Goal: Task Accomplishment & Management: Use online tool/utility

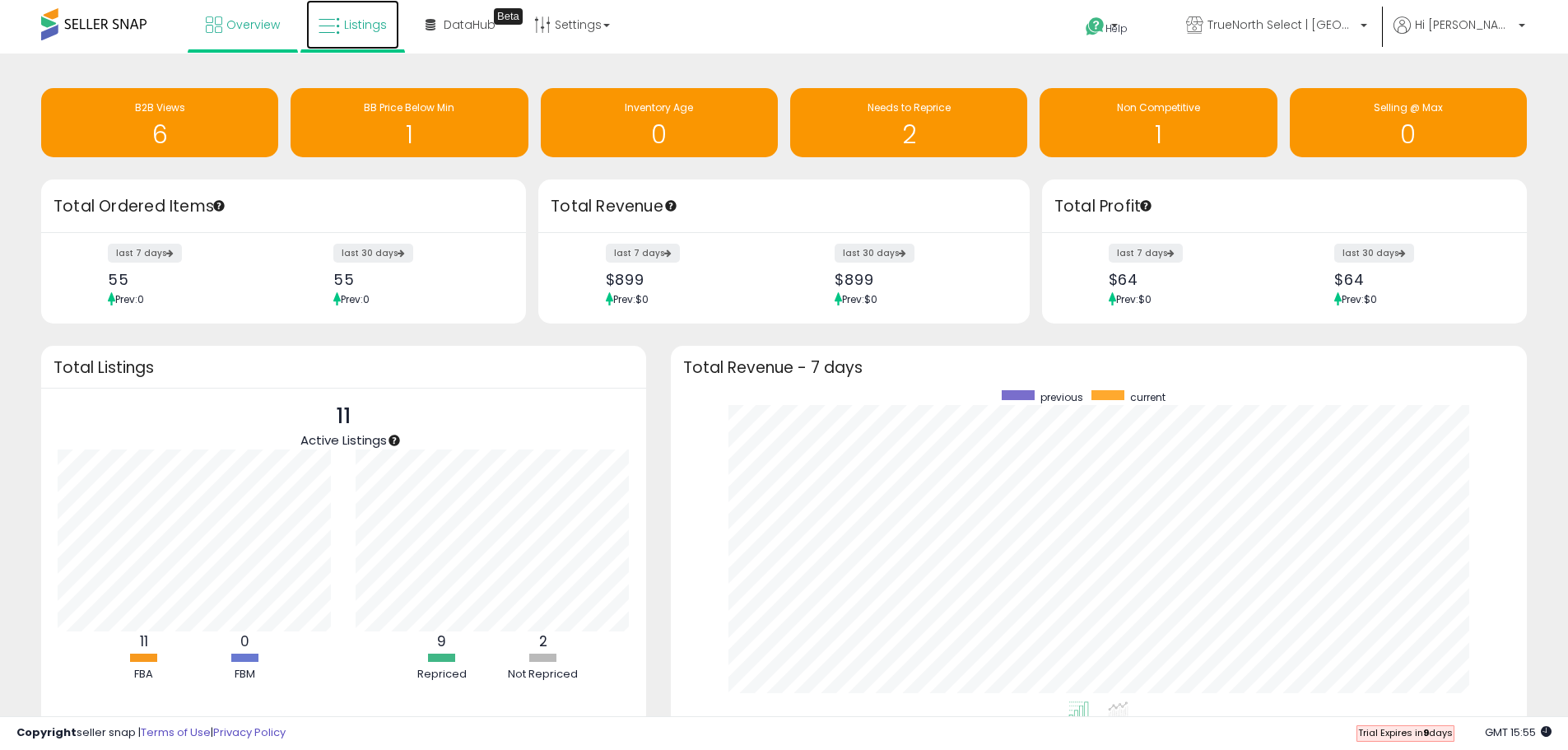
click at [348, 15] on link "Listings" at bounding box center [353, 24] width 93 height 49
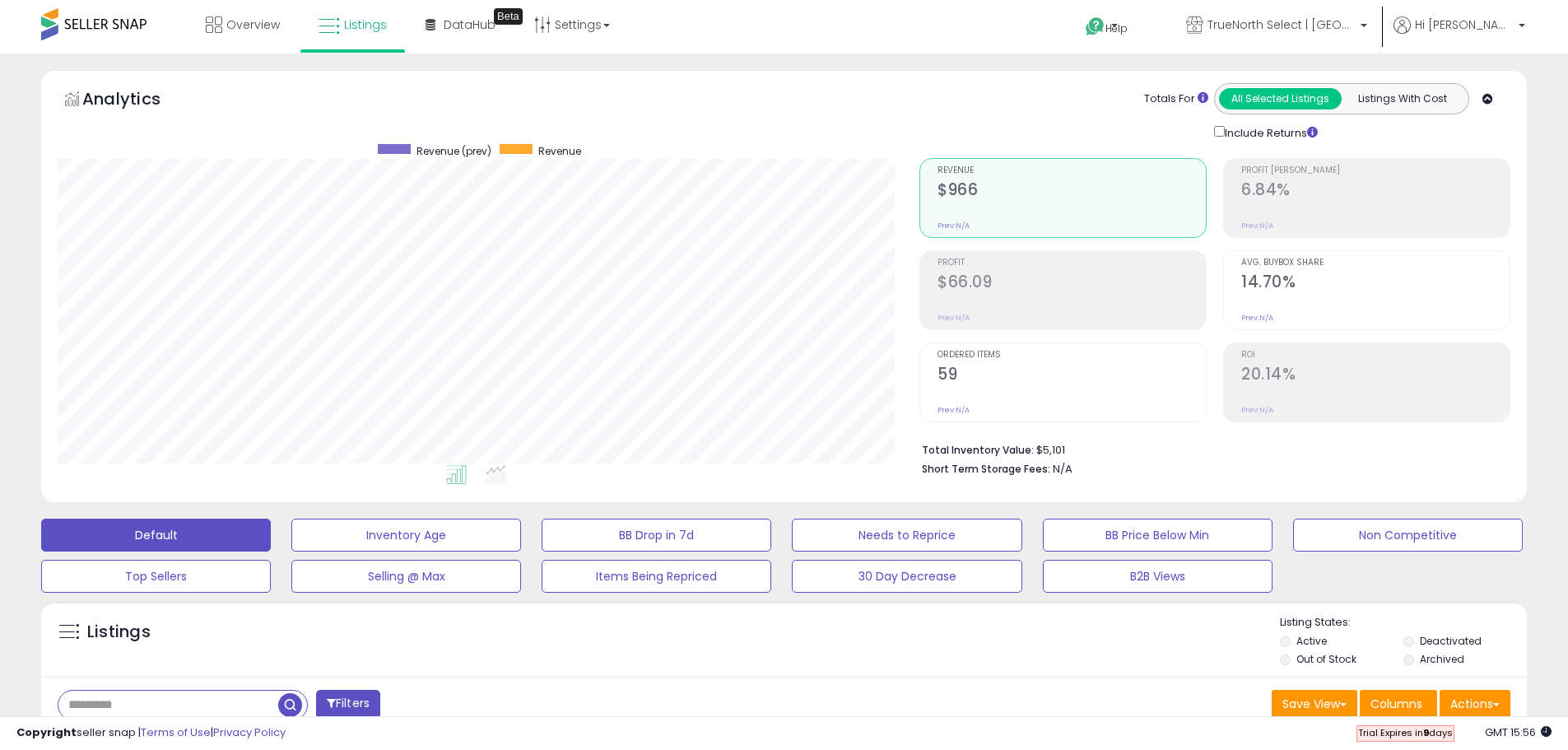
click at [1301, 411] on div "ROI 20.14% Prev: N/A" at bounding box center [1375, 381] width 268 height 74
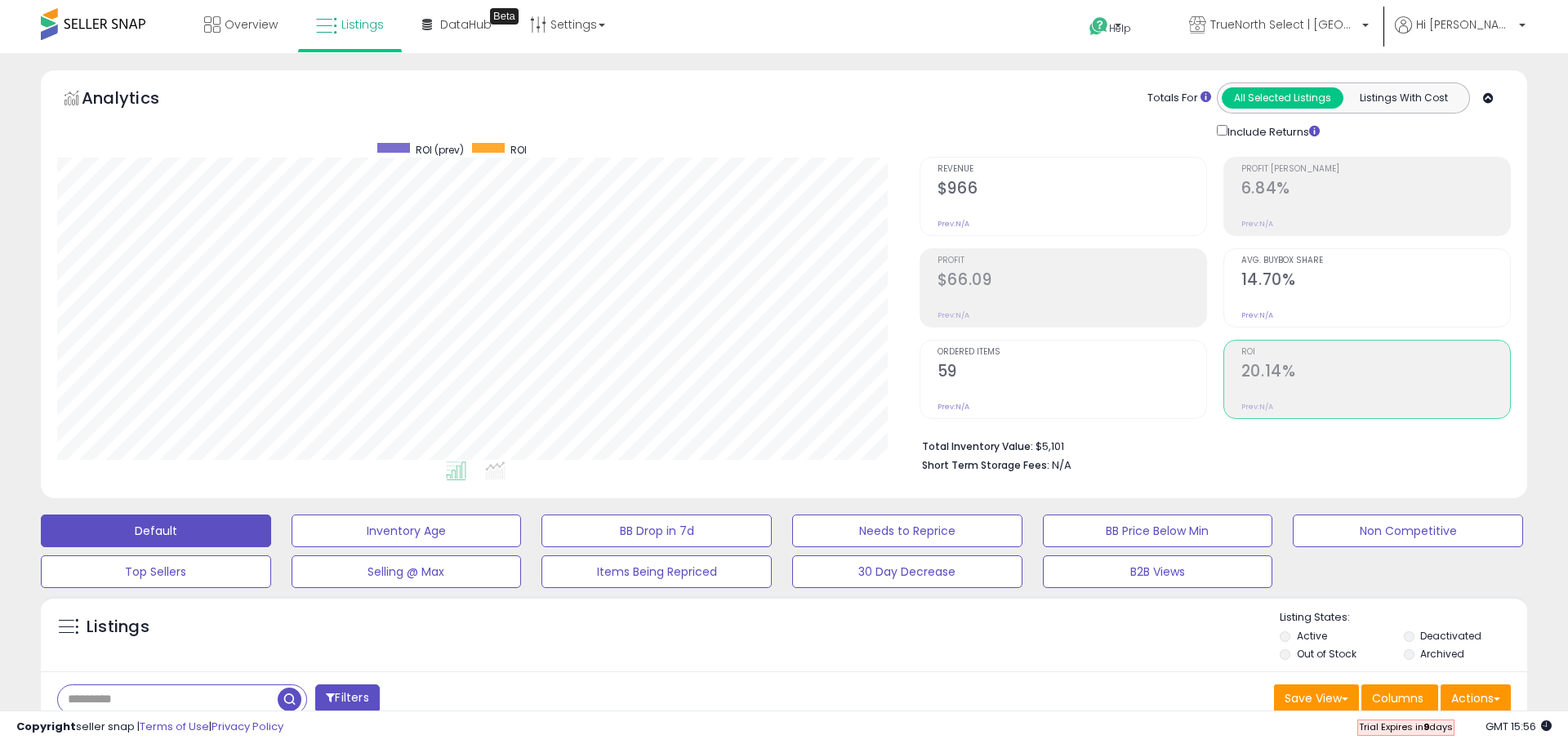
scroll to position [816474, 815918]
click at [1078, 216] on div at bounding box center [1063, 208] width 266 height 15
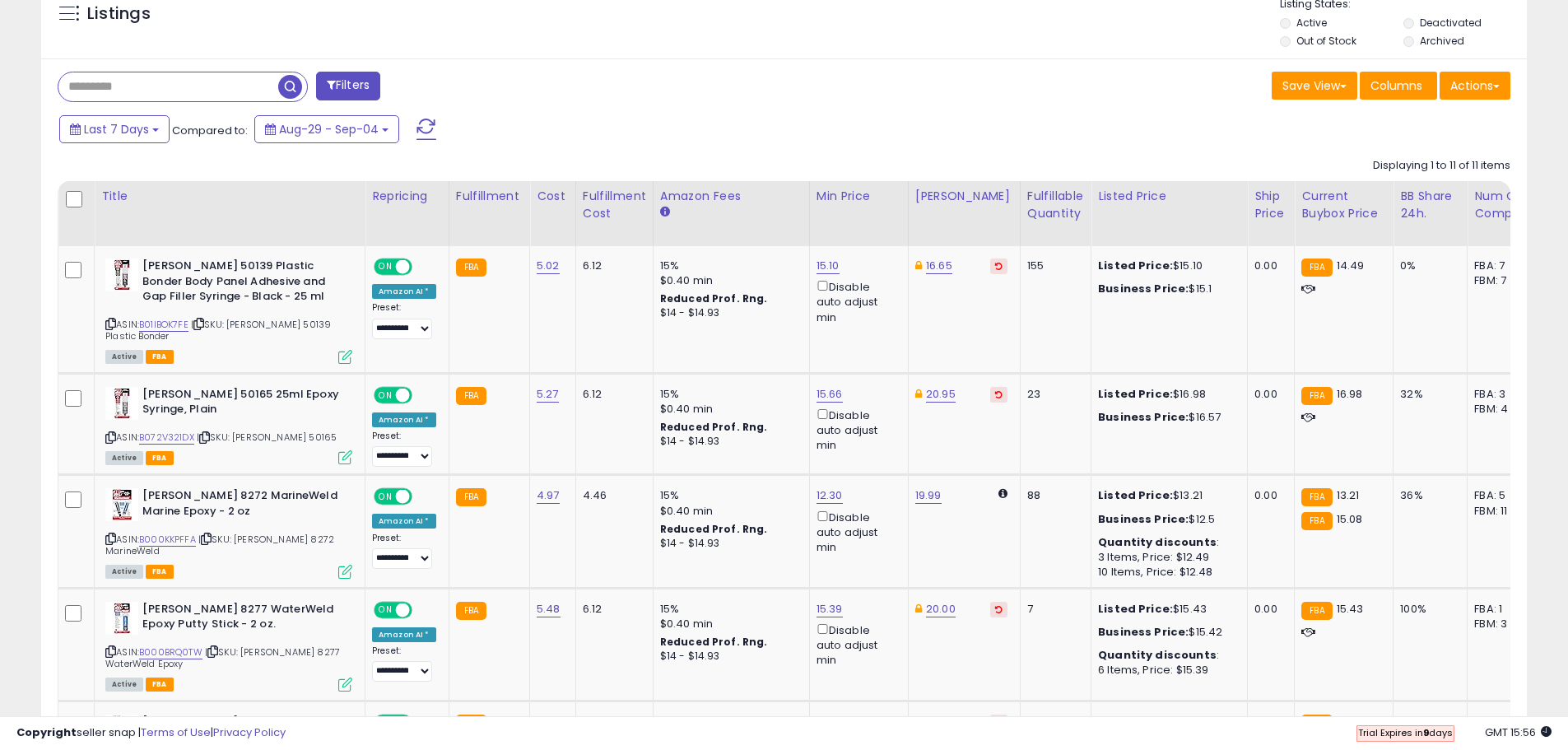
scroll to position [658, 0]
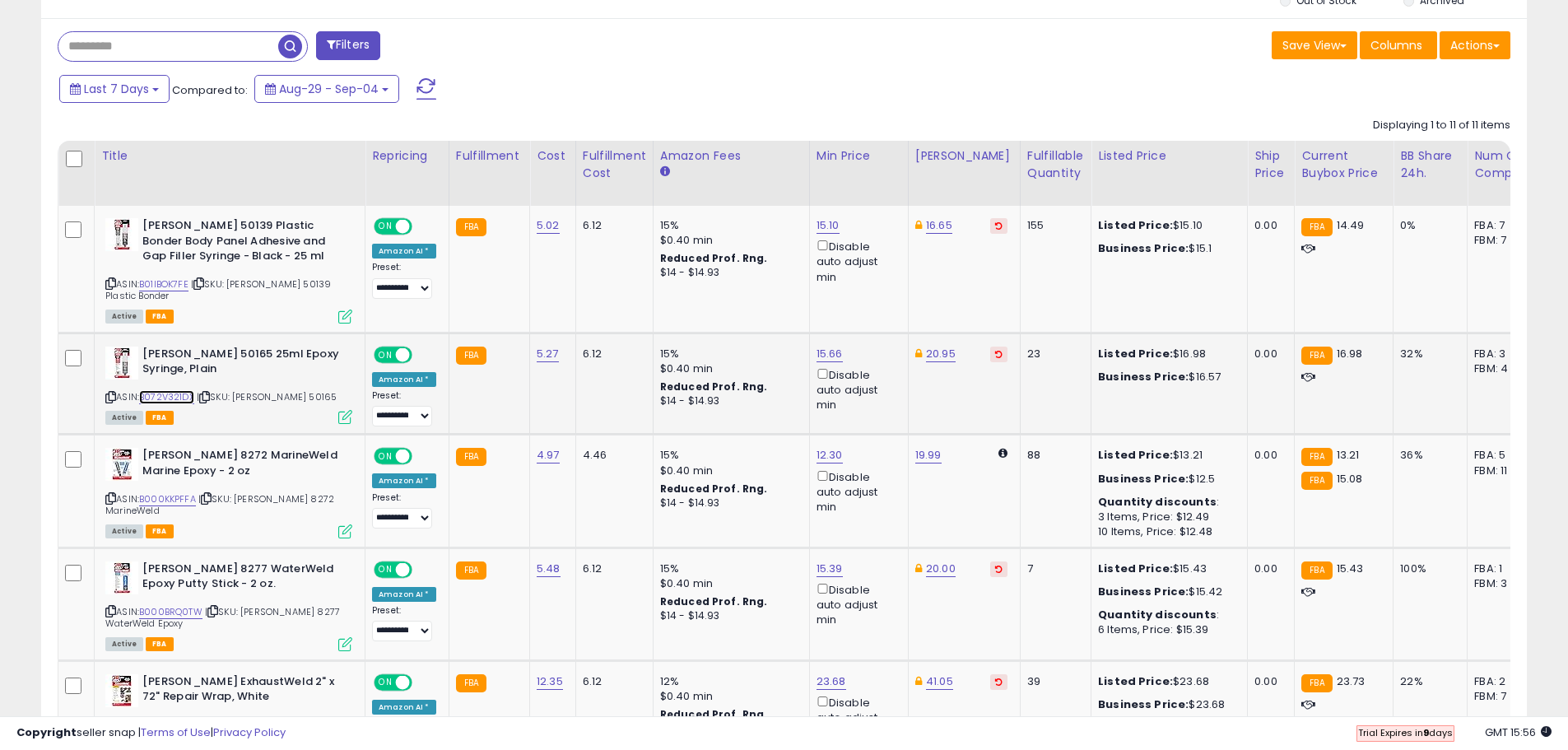
click at [150, 396] on link "B072V321DX" at bounding box center [166, 396] width 55 height 14
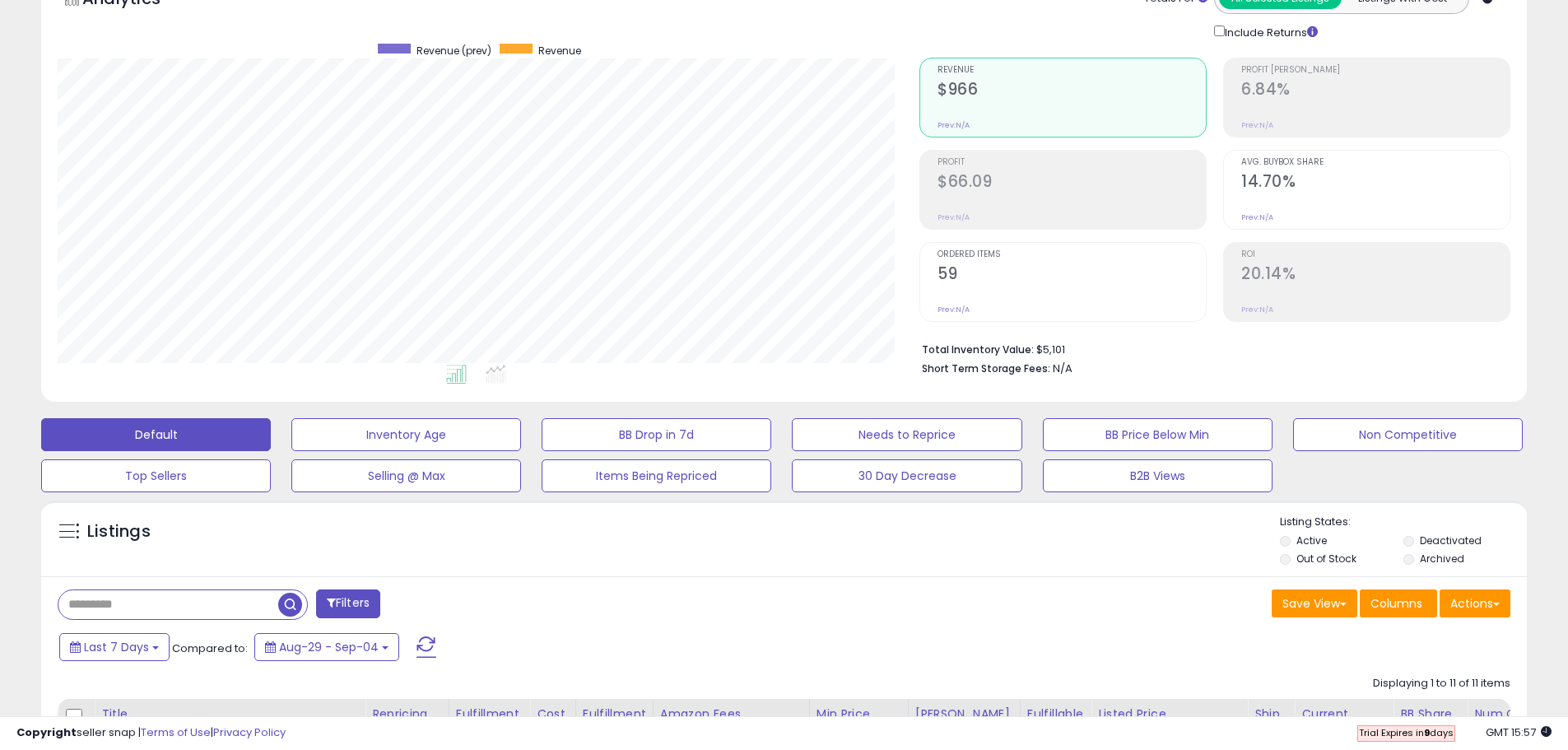
scroll to position [0, 0]
